Goal: Check status: Check status

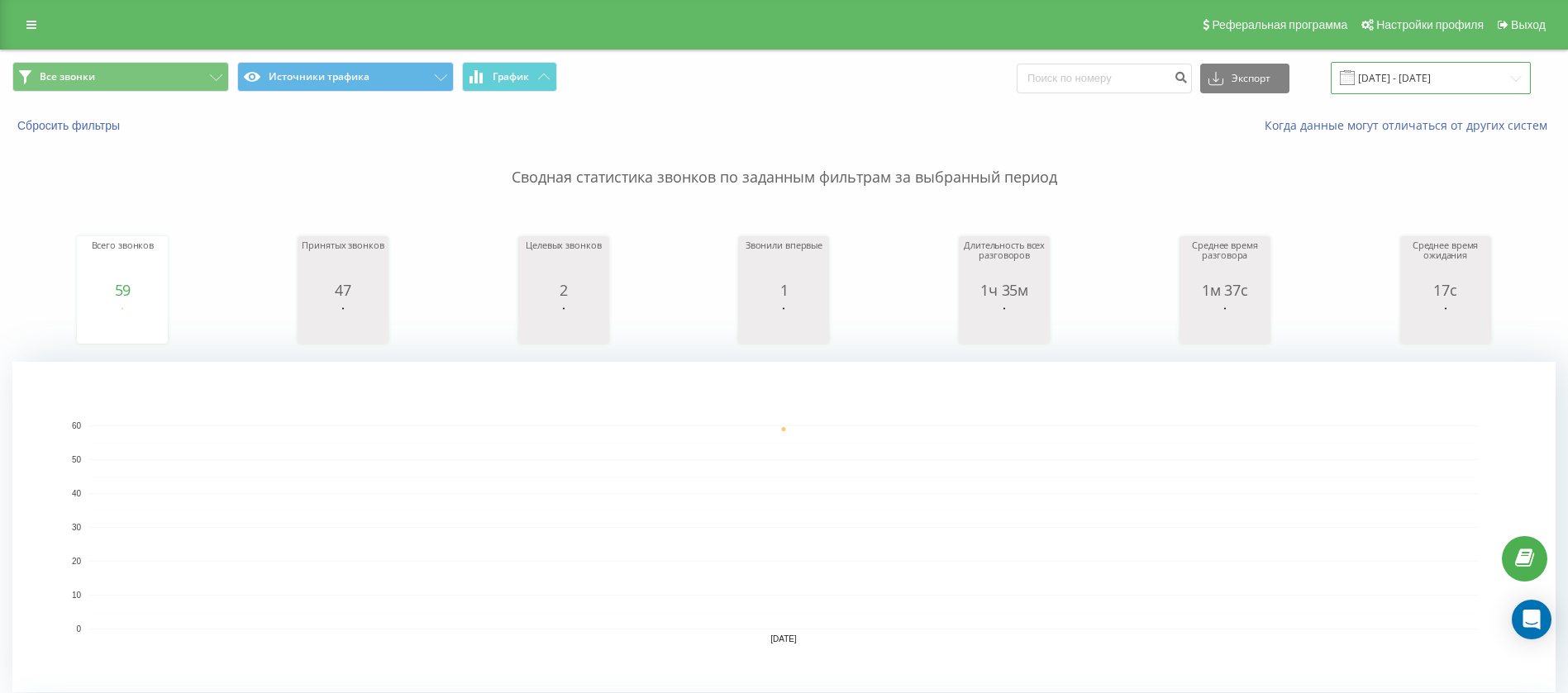
drag, startPoint x: 1443, startPoint y: 79, endPoint x: 1434, endPoint y: 81, distance: 9.2
click at [1444, 79] on input "24.07.2023 - 24.07.2023" at bounding box center [1431, 78] width 200 height 33
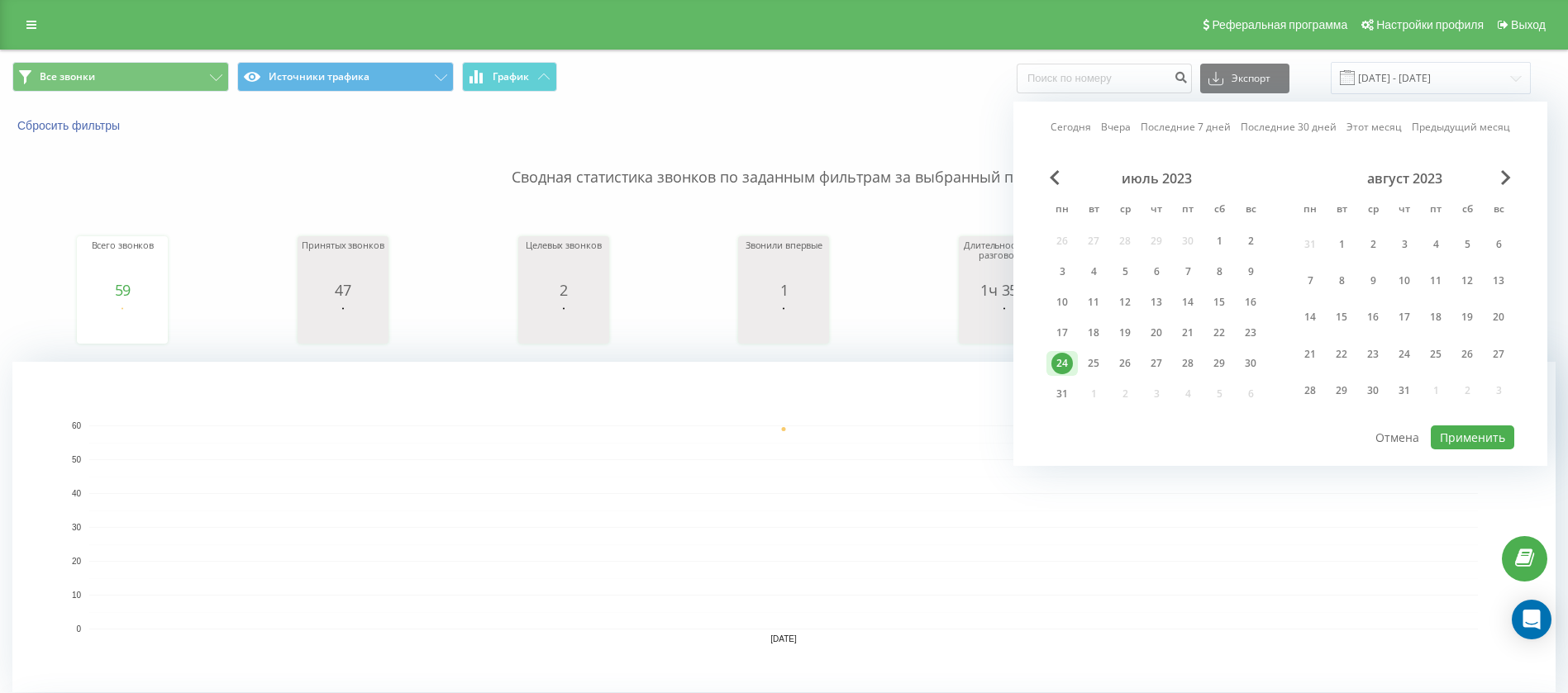
click at [1081, 122] on link "Сегодня" at bounding box center [1070, 127] width 40 height 15
click at [1458, 443] on button "Применить" at bounding box center [1473, 437] width 84 height 24
type input "23.09.2025 - 23.09.2025"
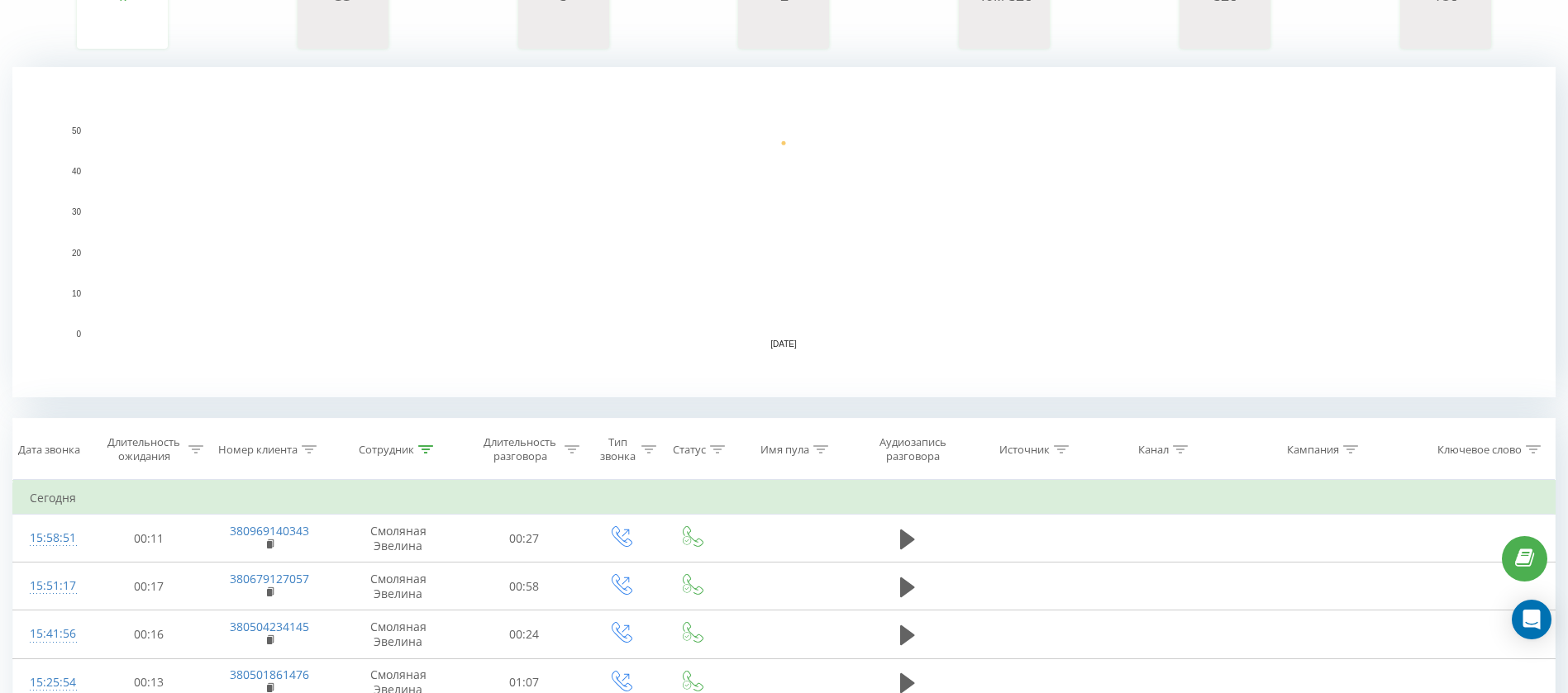
scroll to position [290, 0]
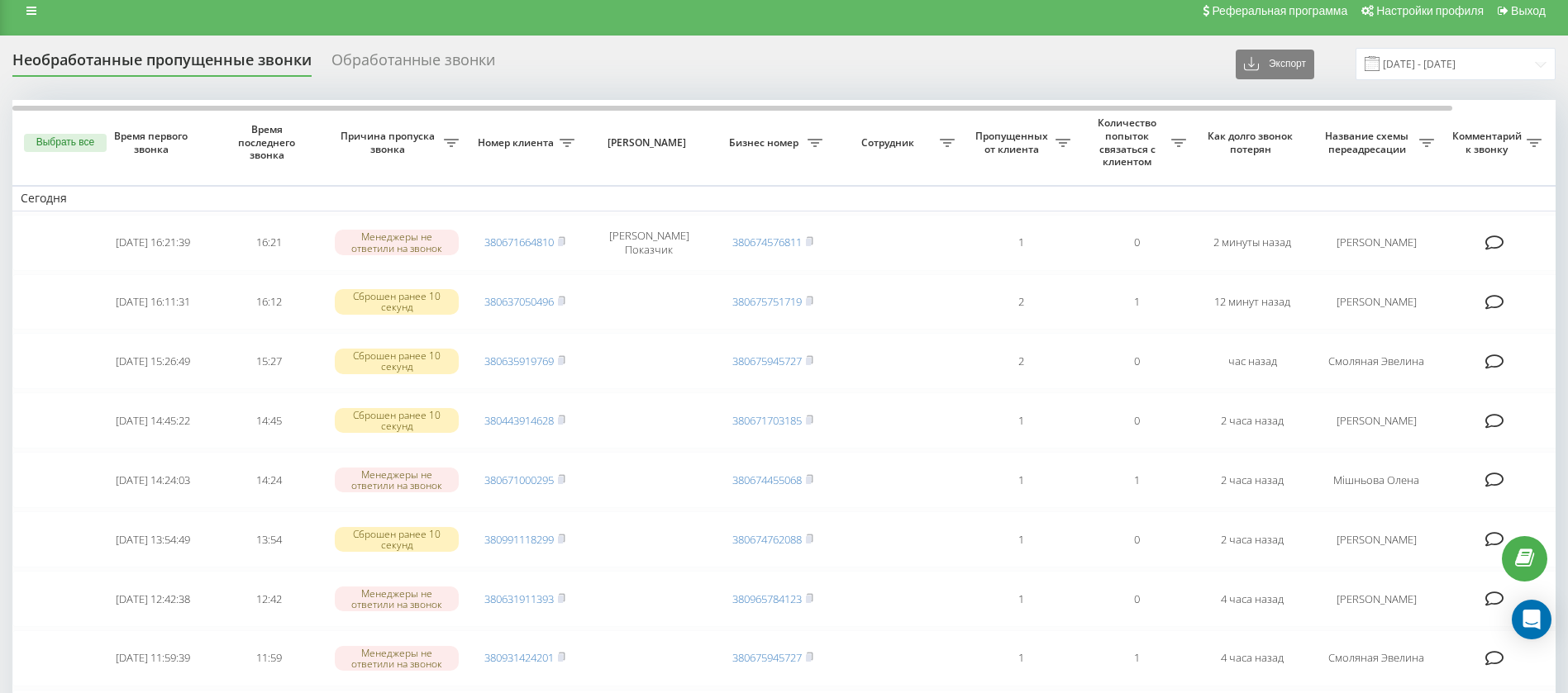
scroll to position [4, 0]
